Goal: Find specific page/section: Find specific page/section

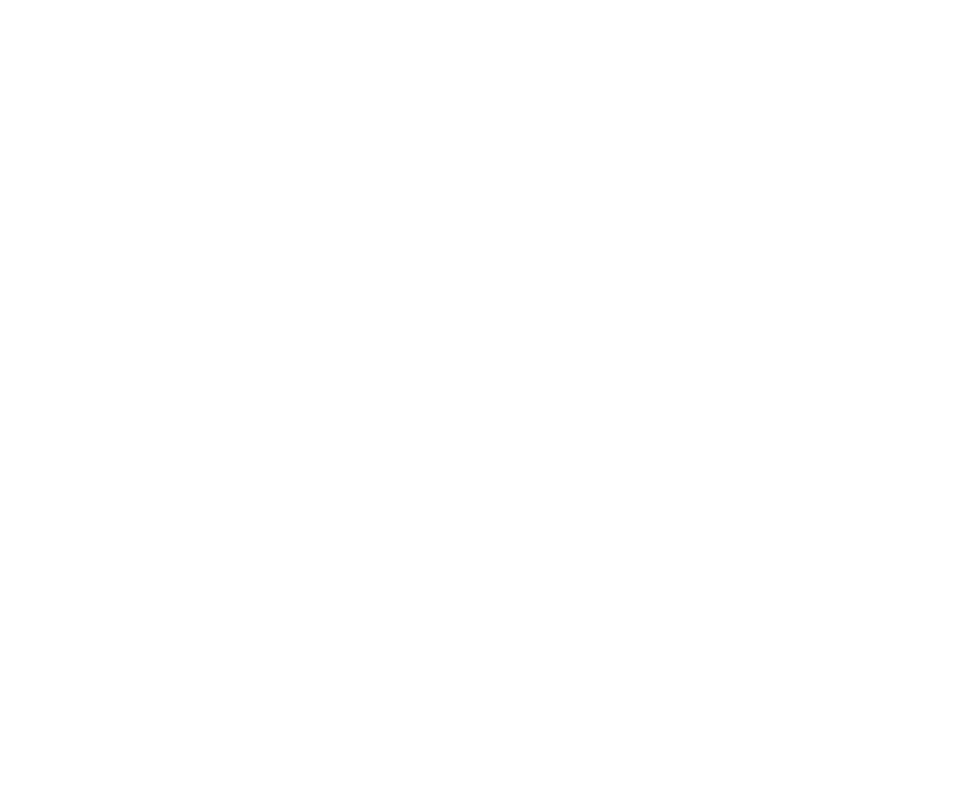
select select "*"
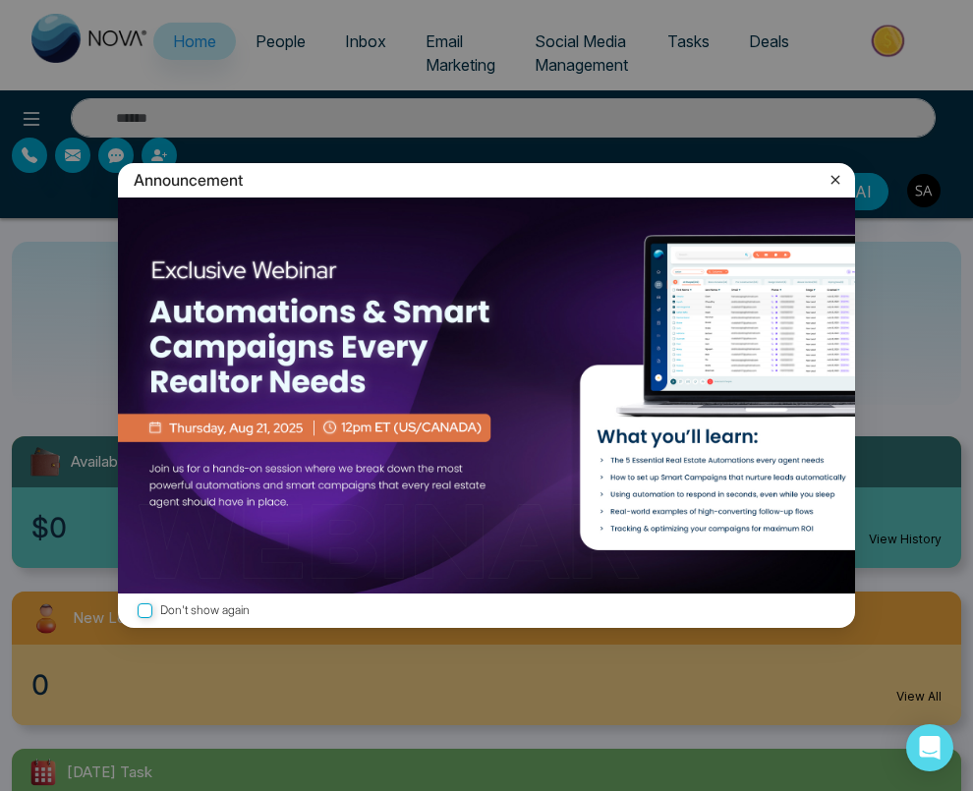
click at [843, 178] on icon at bounding box center [836, 180] width 20 height 20
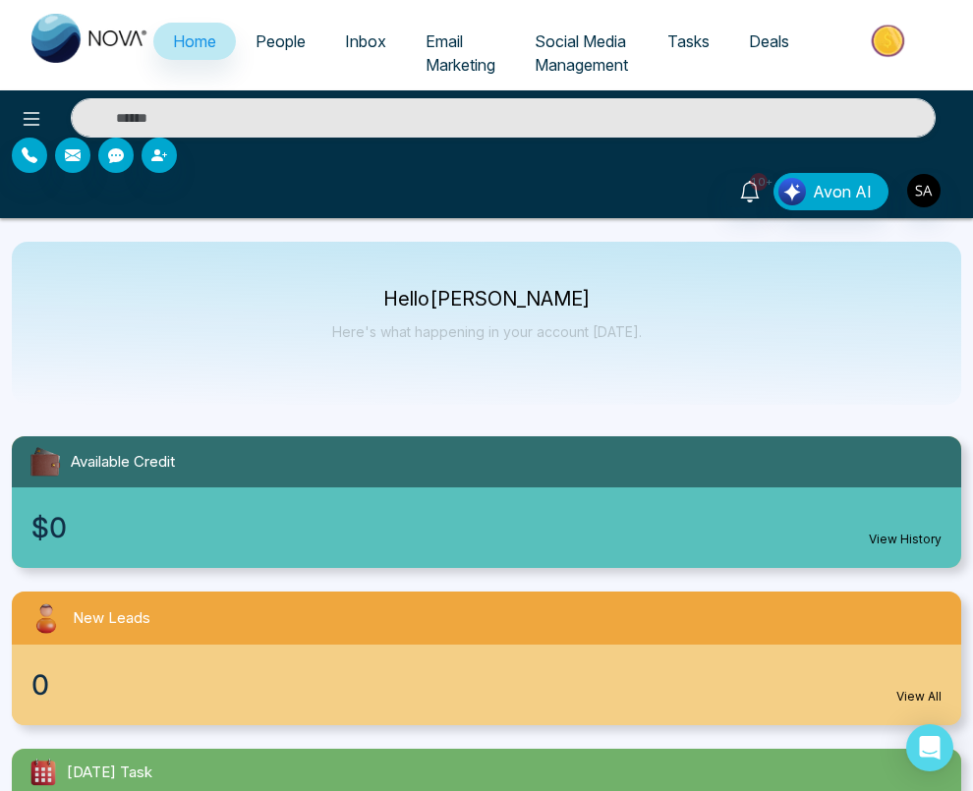
click at [284, 34] on span "People" at bounding box center [281, 41] width 50 height 20
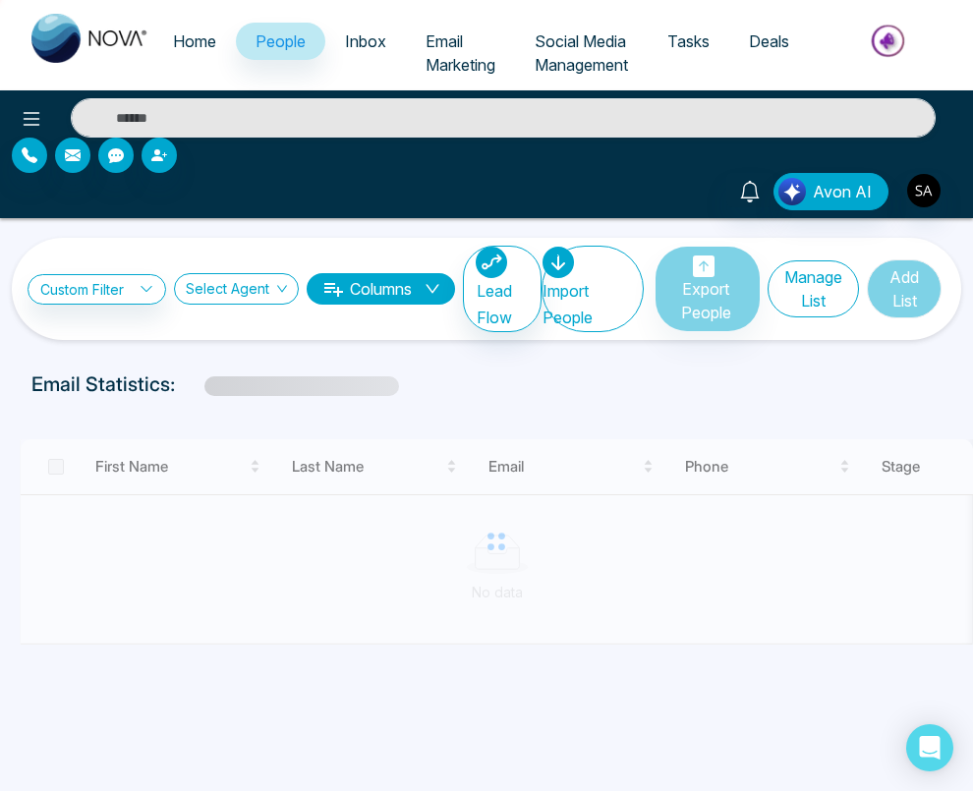
click at [794, 276] on button "Manage List" at bounding box center [813, 289] width 91 height 57
